Goal: Check status: Check status

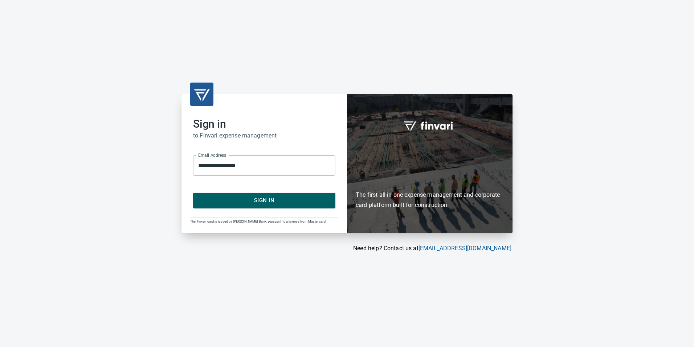
click at [301, 197] on span "Sign In" at bounding box center [264, 199] width 126 height 9
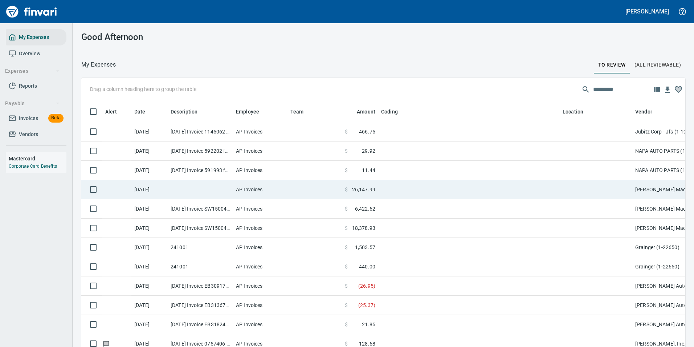
click at [384, 191] on td at bounding box center [469, 189] width 182 height 19
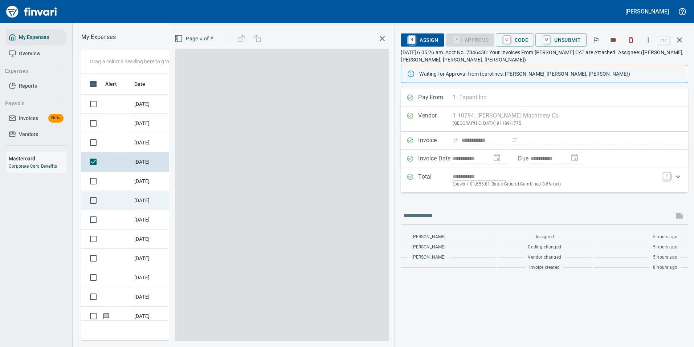
scroll to position [256, 412]
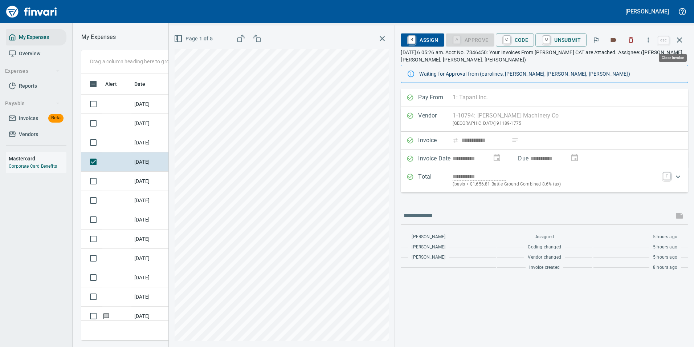
click at [679, 44] on icon "button" at bounding box center [680, 40] width 9 height 9
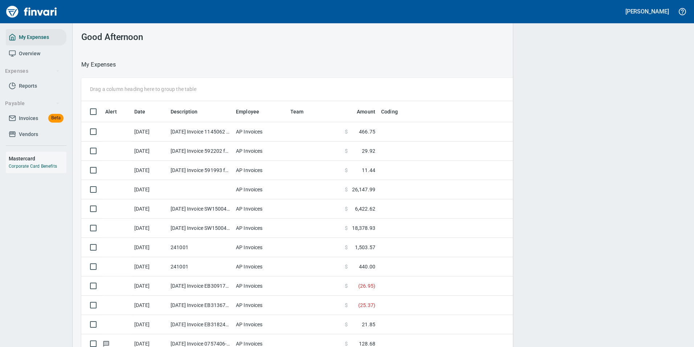
scroll to position [1, 1]
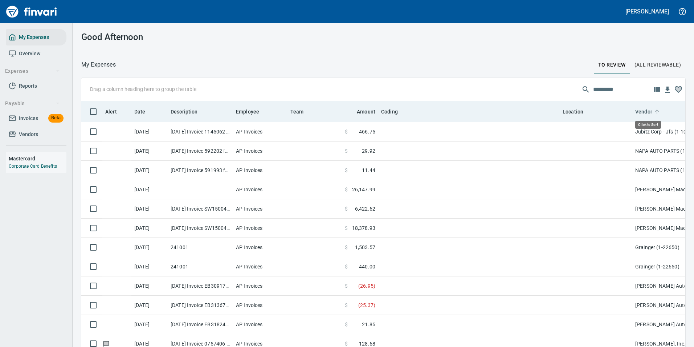
click at [654, 112] on icon at bounding box center [657, 111] width 7 height 7
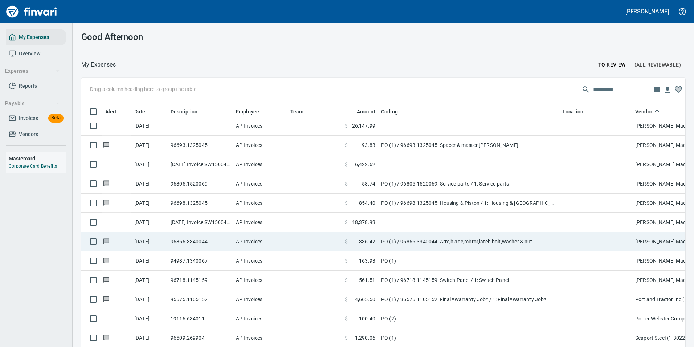
scroll to position [1852, 0]
